Goal: Task Accomplishment & Management: Manage account settings

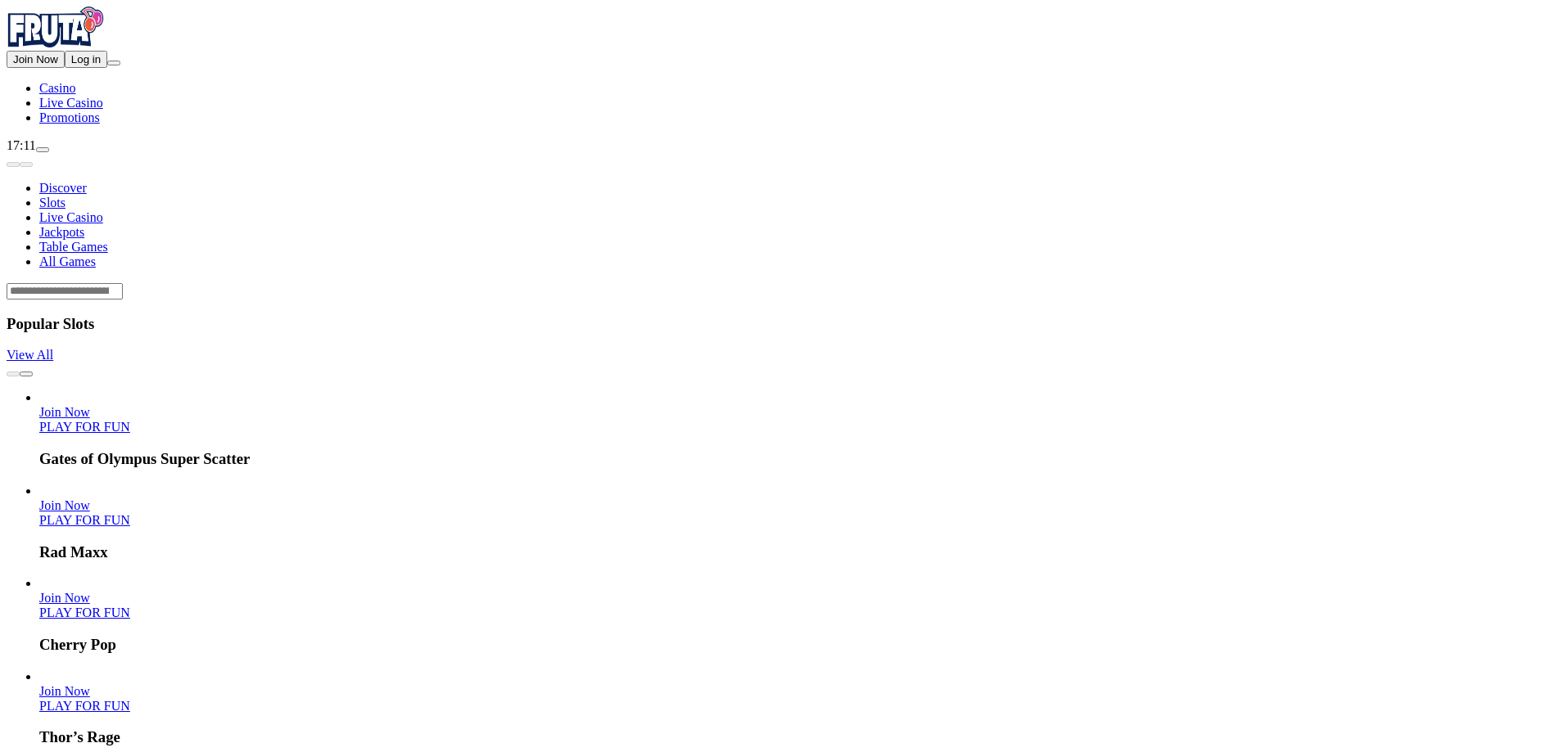
click at [100, 66] on span "Log in" at bounding box center [85, 59] width 30 height 12
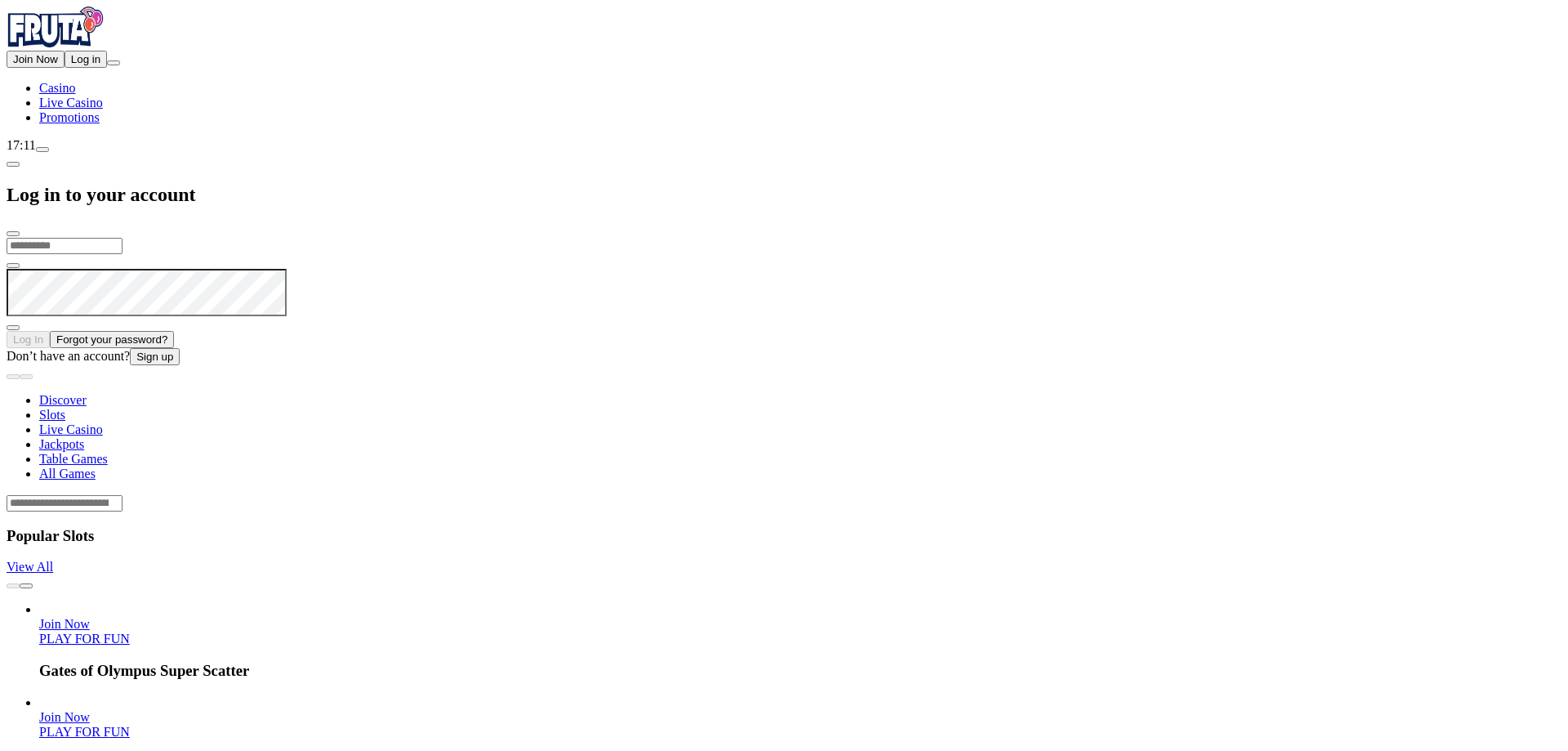
click at [123, 238] on input "email" at bounding box center [65, 245] width 116 height 16
type input "**********"
click at [7, 331] on button "Log In" at bounding box center [28, 340] width 43 height 17
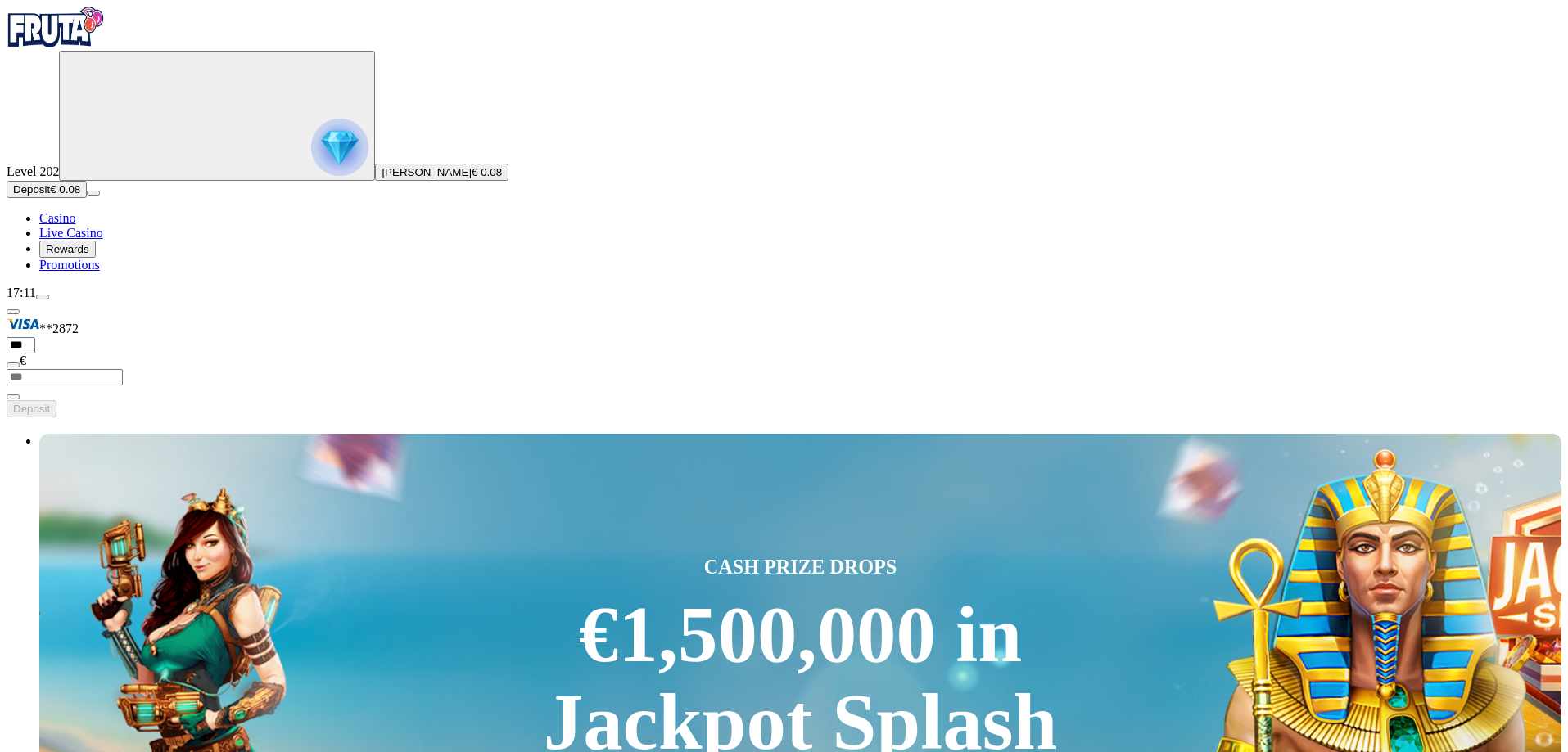
click at [49, 257] on button "Rewards" at bounding box center [67, 249] width 56 height 17
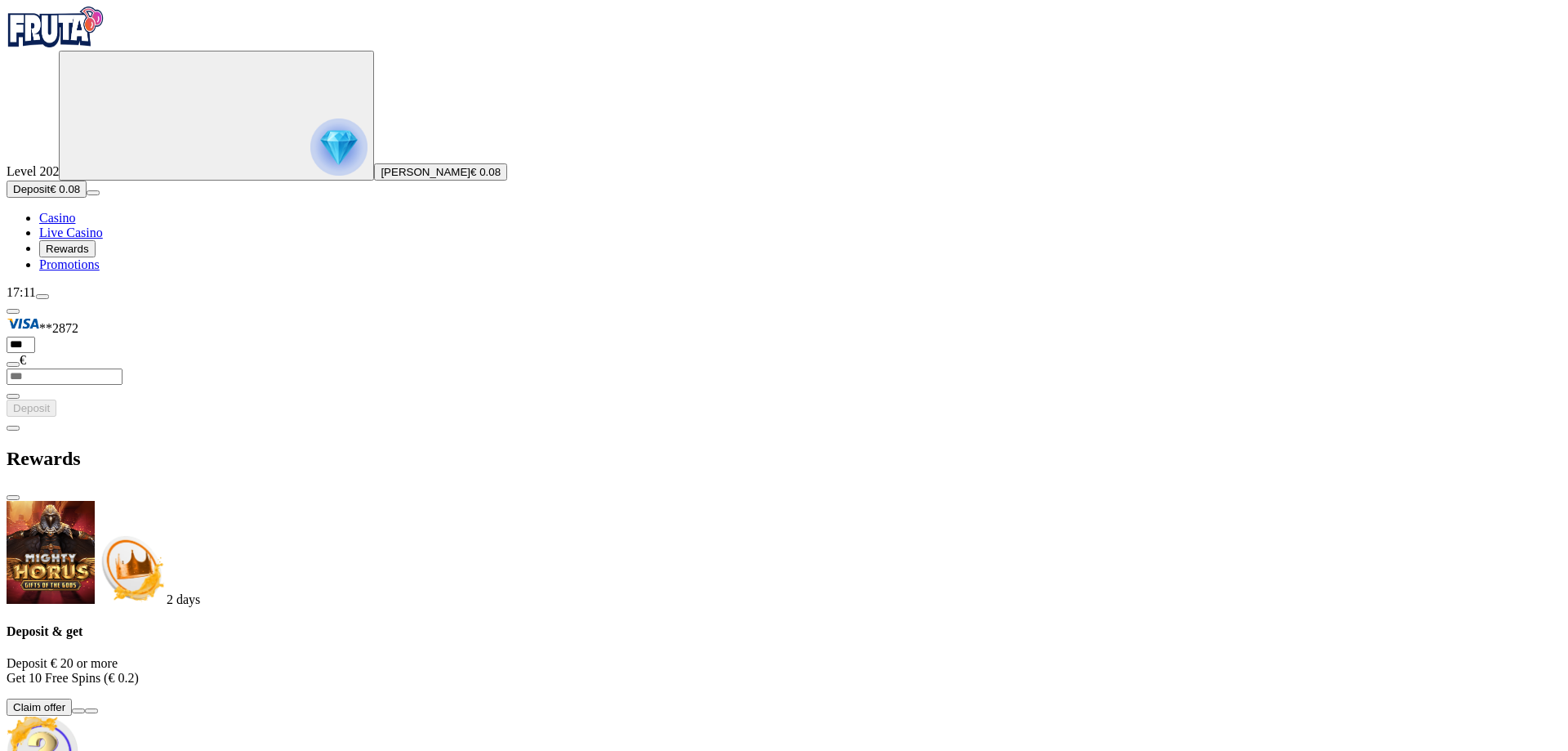
click at [13, 497] on span "close icon" at bounding box center [13, 497] width 0 height 0
